Goal: Transaction & Acquisition: Purchase product/service

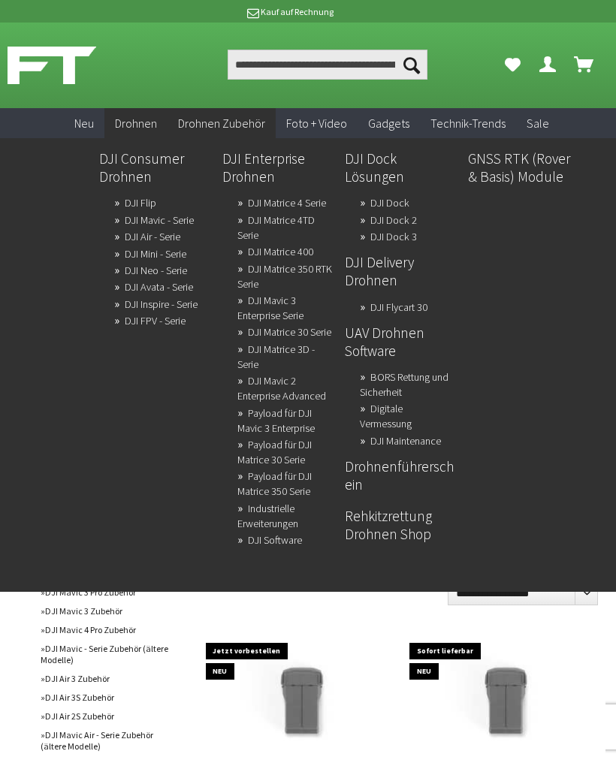
click at [181, 248] on link "DJI Mini - Serie" at bounding box center [156, 253] width 62 height 21
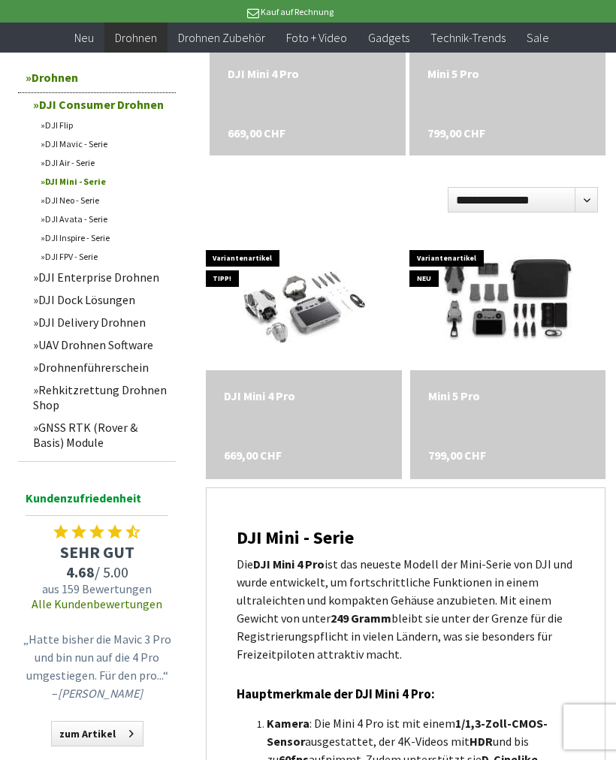
scroll to position [651, 0]
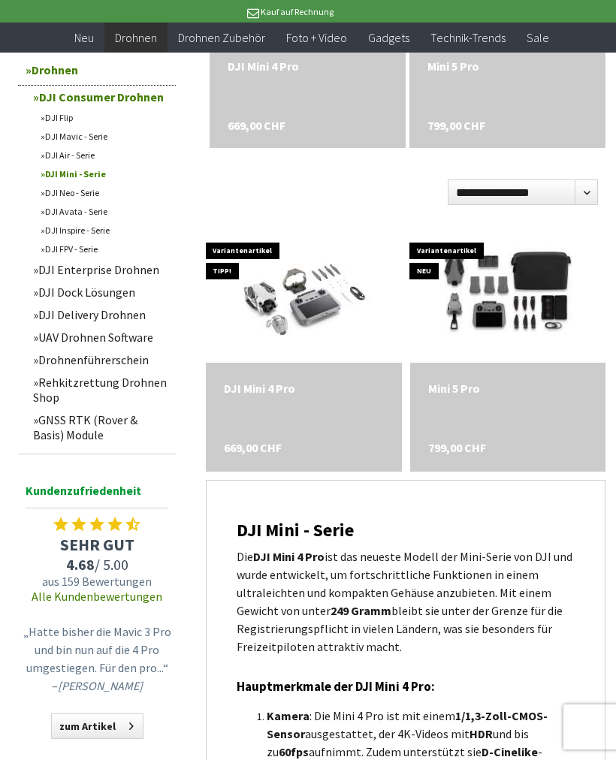
click at [505, 335] on img at bounding box center [507, 295] width 195 height 131
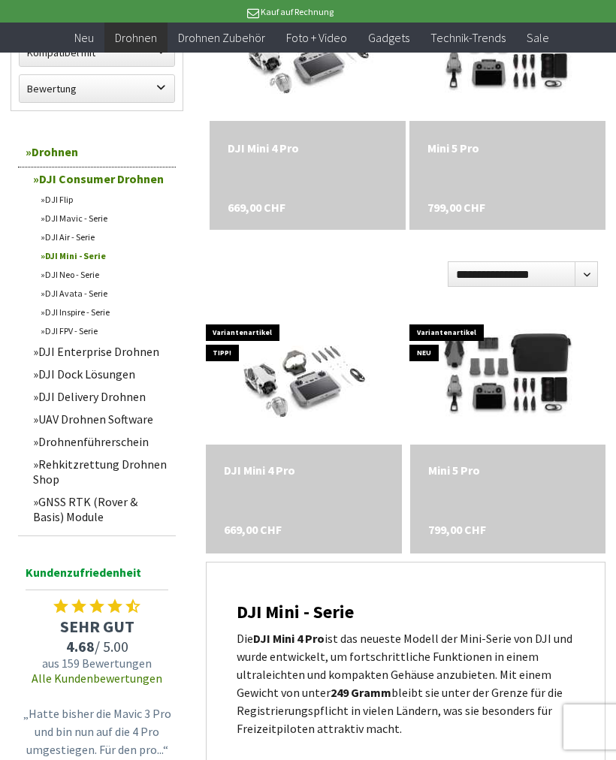
scroll to position [571, 0]
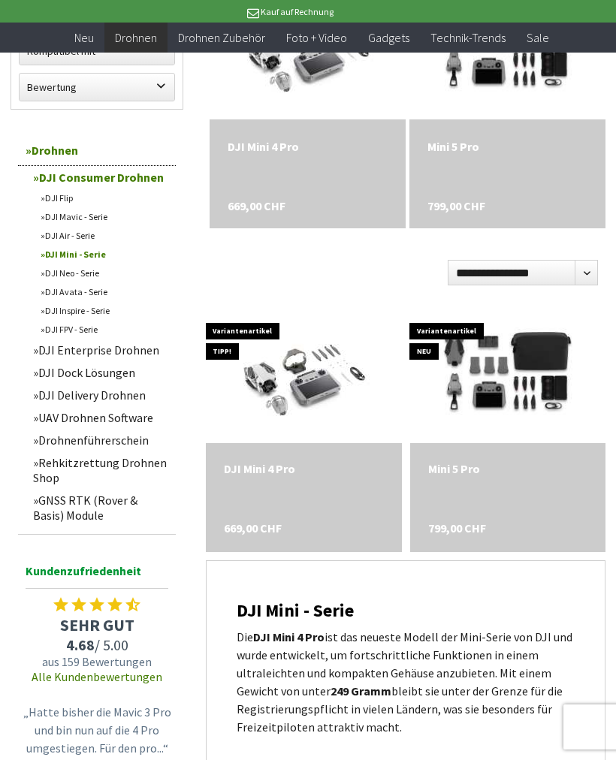
click at [500, 352] on img at bounding box center [507, 375] width 195 height 131
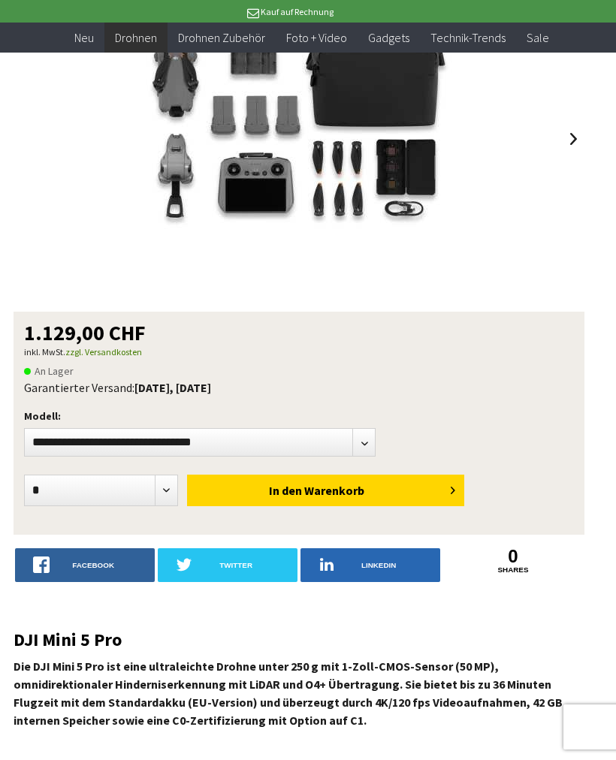
scroll to position [226, 9]
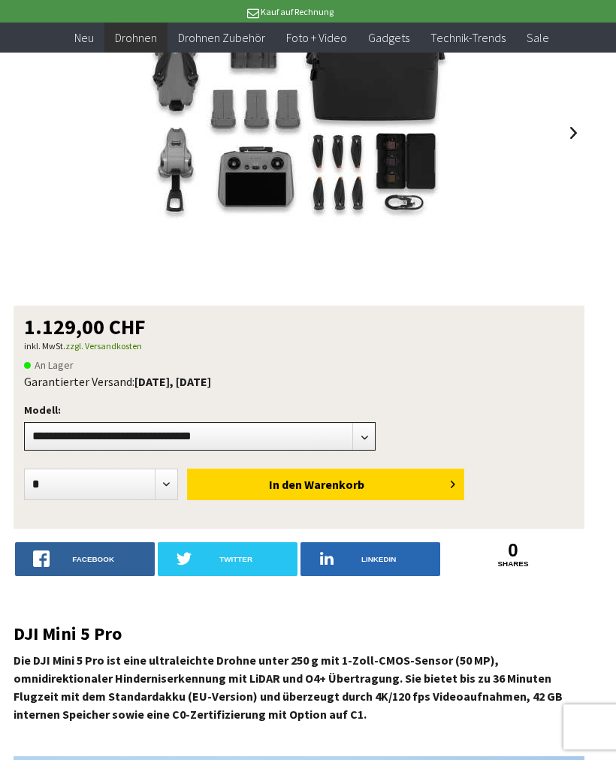
click at [367, 430] on select"] "**********" at bounding box center [200, 436] width 352 height 29
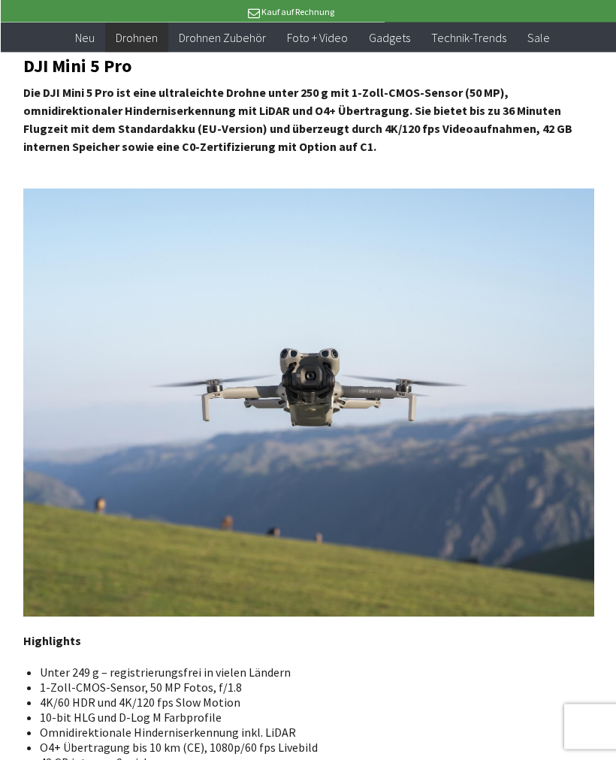
scroll to position [790, 0]
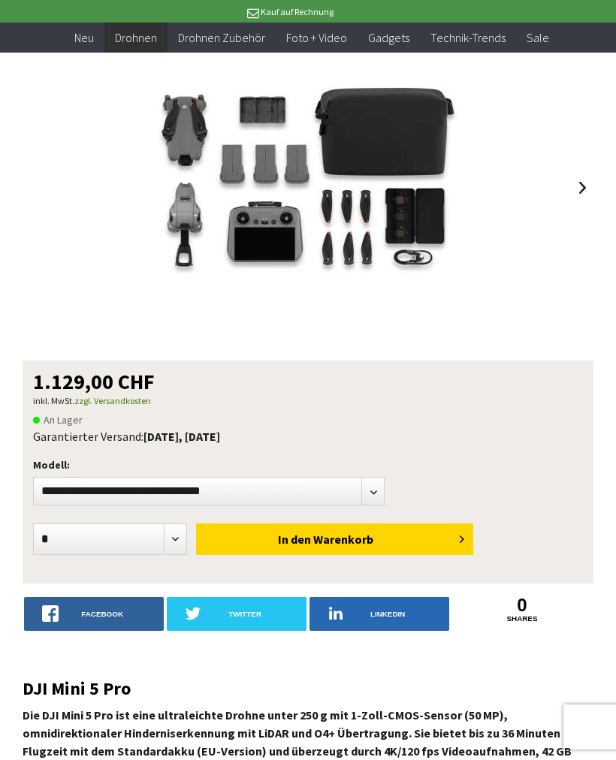
scroll to position [172, 0]
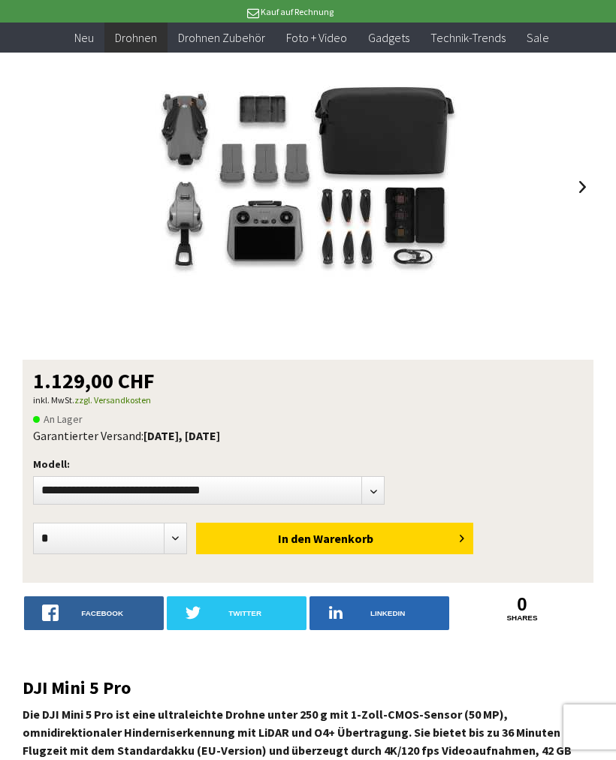
click at [371, 539] on span "Warenkorb" at bounding box center [343, 538] width 60 height 15
click at [571, 183] on div at bounding box center [571, 185] width 23 height 23
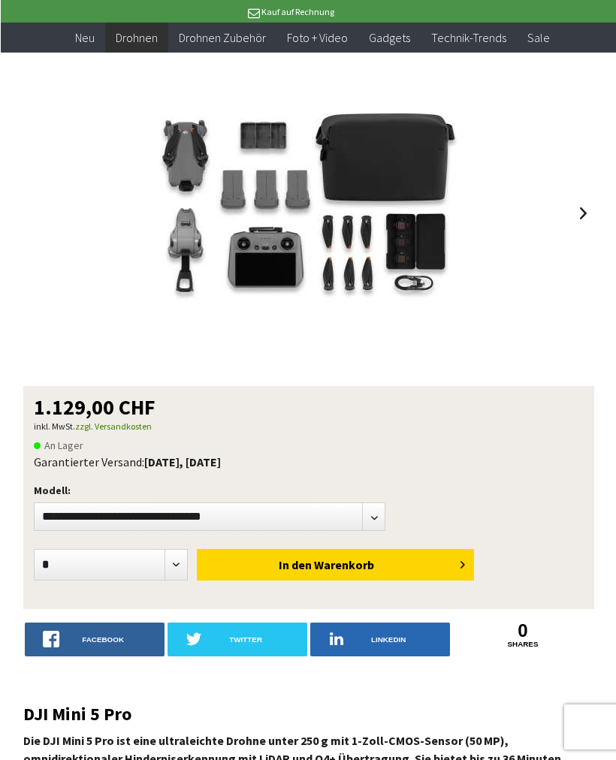
scroll to position [144, 0]
